Goal: Information Seeking & Learning: Understand process/instructions

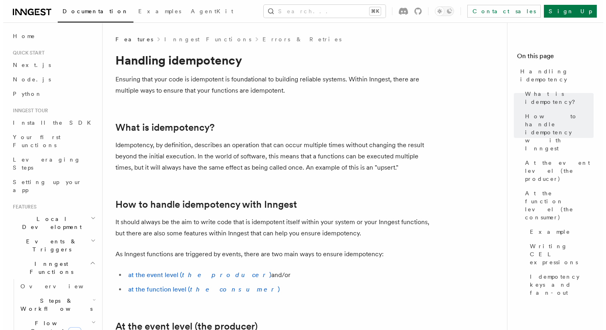
scroll to position [271, 0]
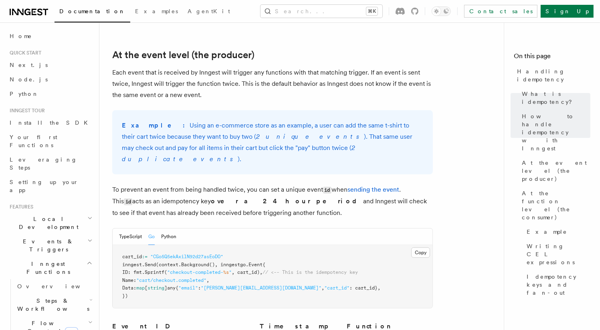
click at [377, 12] on button "Search... ⌘K" at bounding box center [321, 11] width 122 height 13
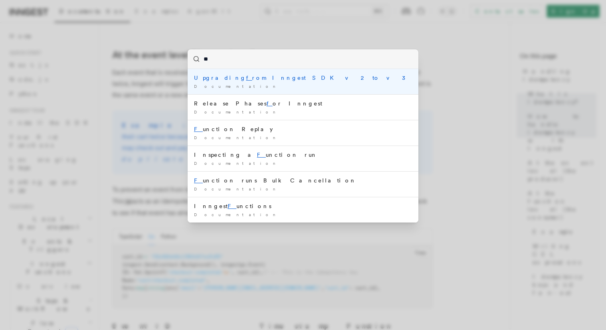
type input "***"
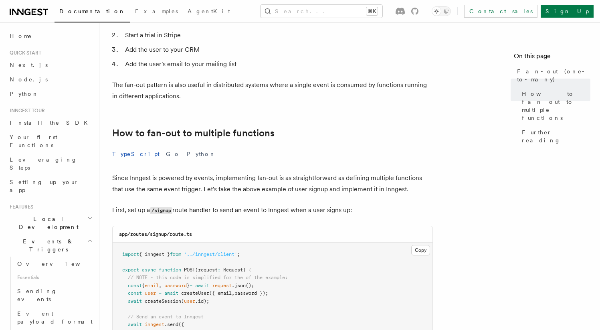
scroll to position [299, 0]
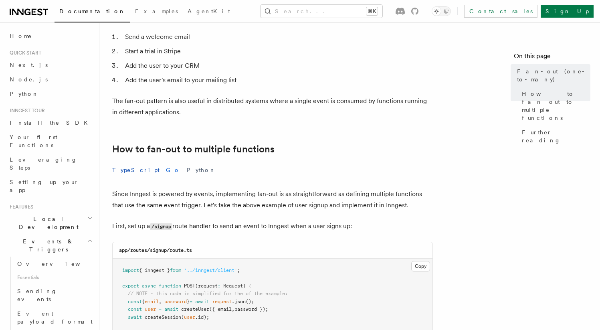
click at [166, 161] on button "Go" at bounding box center [173, 170] width 14 height 18
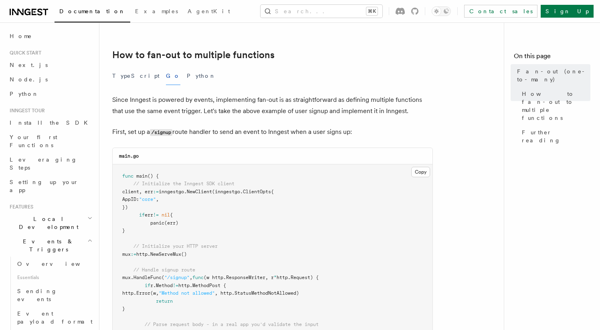
scroll to position [457, 0]
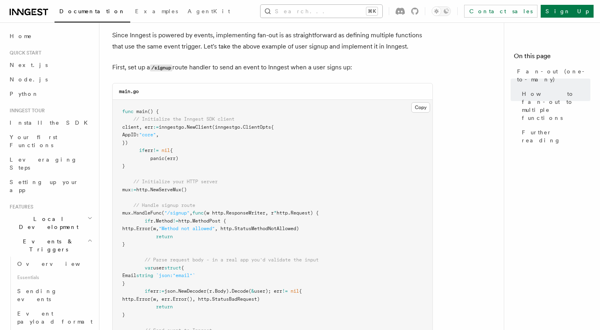
click at [350, 16] on button "Search... ⌘K" at bounding box center [321, 11] width 122 height 13
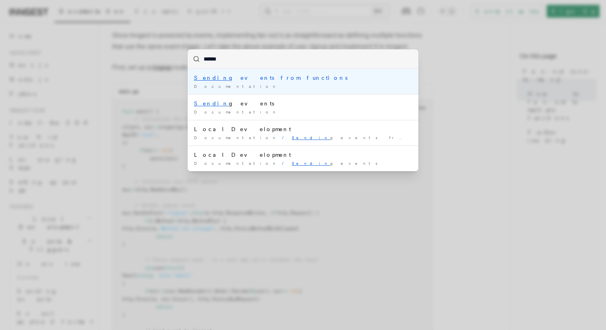
type input "*******"
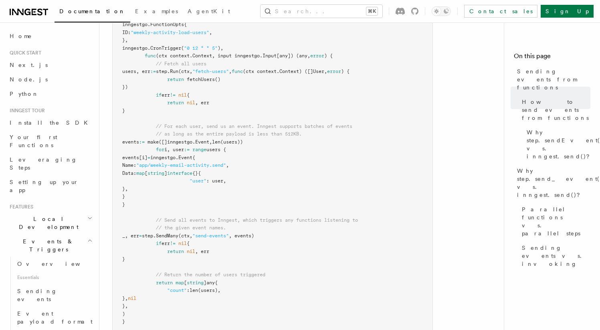
scroll to position [441, 0]
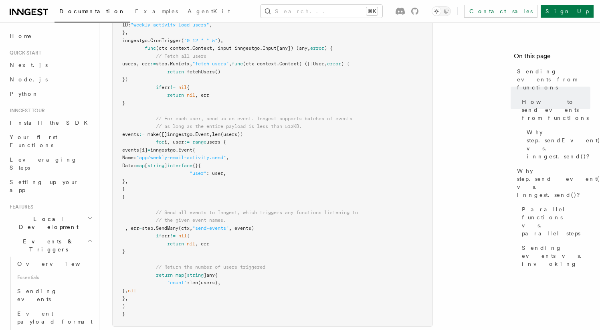
click at [178, 226] on span "SendMany" at bounding box center [167, 228] width 22 height 6
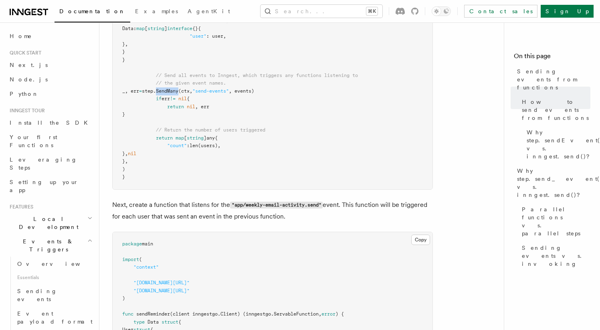
scroll to position [576, 0]
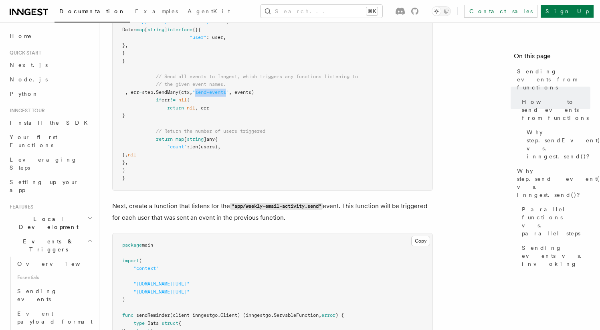
drag, startPoint x: 241, startPoint y: 93, endPoint x: 273, endPoint y: 94, distance: 31.7
click at [229, 94] on span ""send-events"" at bounding box center [210, 92] width 36 height 6
copy span "send-events"
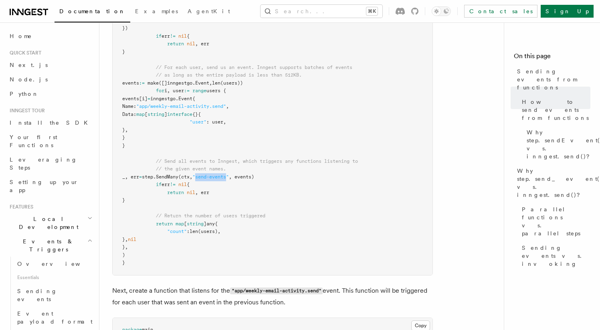
scroll to position [491, 0]
drag, startPoint x: 200, startPoint y: 108, endPoint x: 287, endPoint y: 109, distance: 86.9
click at [226, 110] on span ""app/weekly-email-activity.send"" at bounding box center [181, 107] width 90 height 6
copy span "app/weekly-email-activity.send"
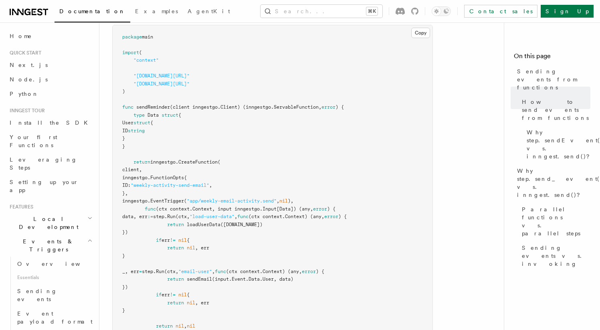
scroll to position [804, 0]
